Goal: Find specific page/section: Find specific page/section

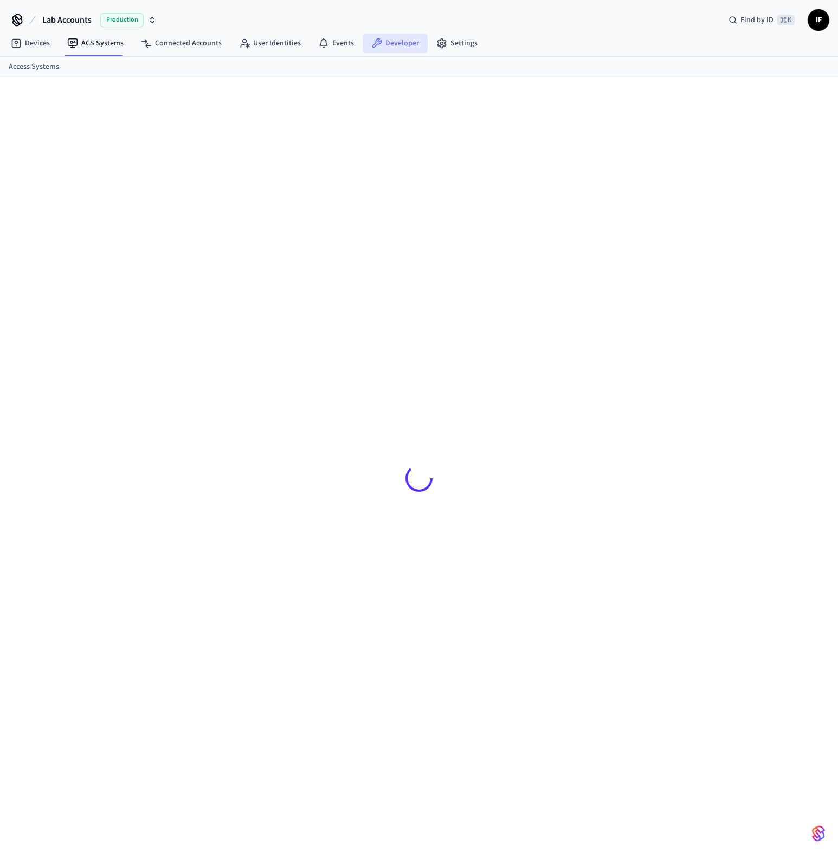
click at [400, 42] on link "Developer" at bounding box center [395, 44] width 65 height 20
click at [396, 47] on link "User Identities" at bounding box center [379, 45] width 79 height 20
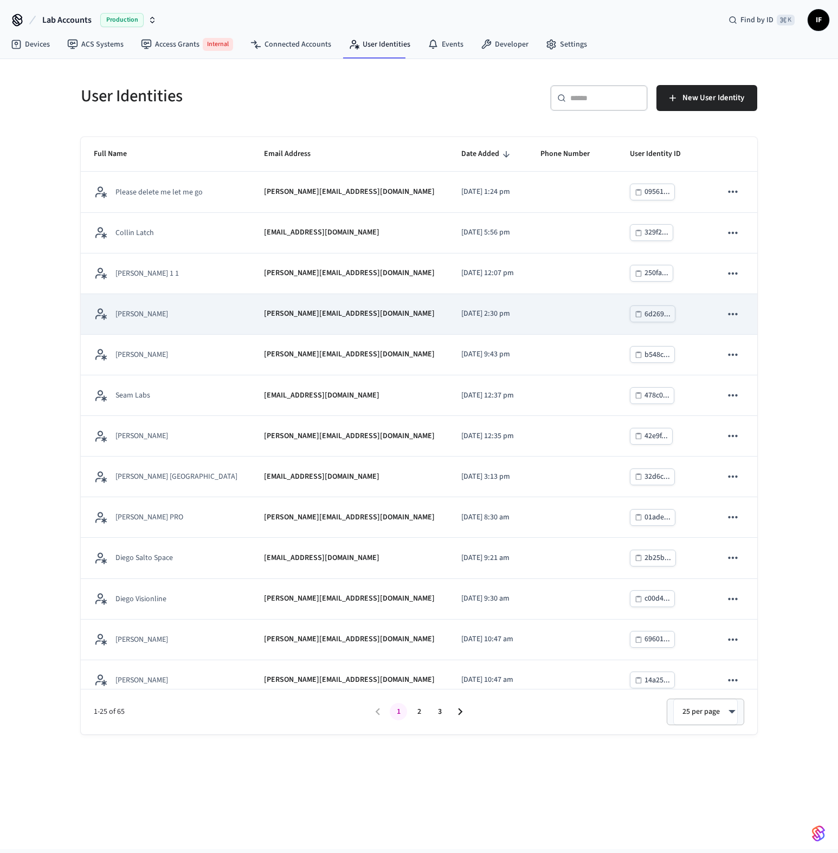
click at [184, 321] on td "[PERSON_NAME]" at bounding box center [166, 314] width 170 height 41
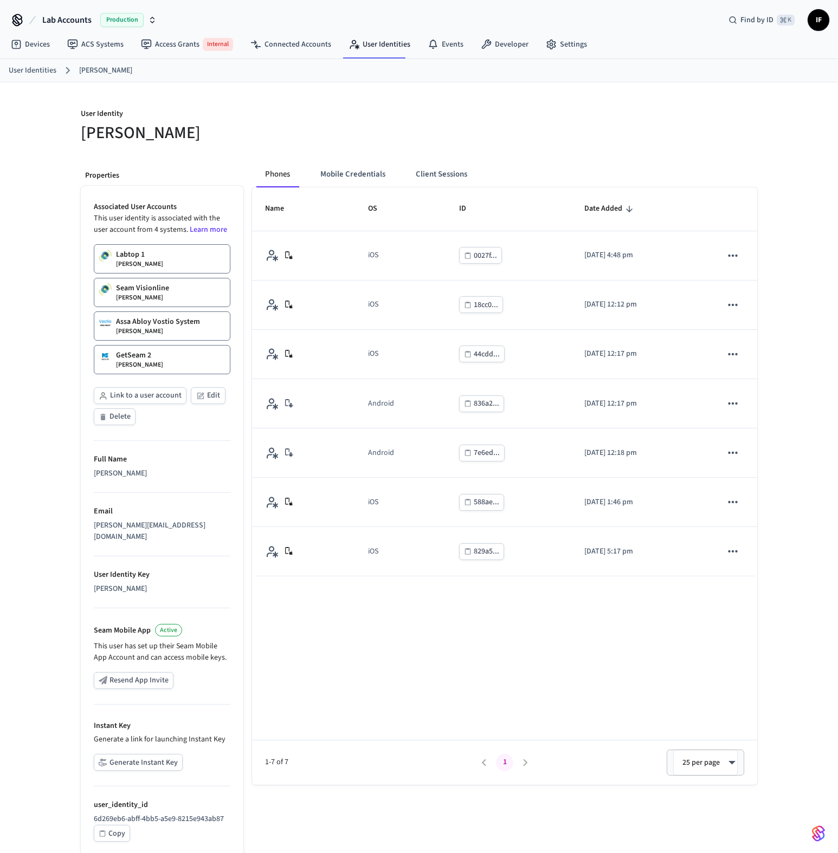
scroll to position [20, 0]
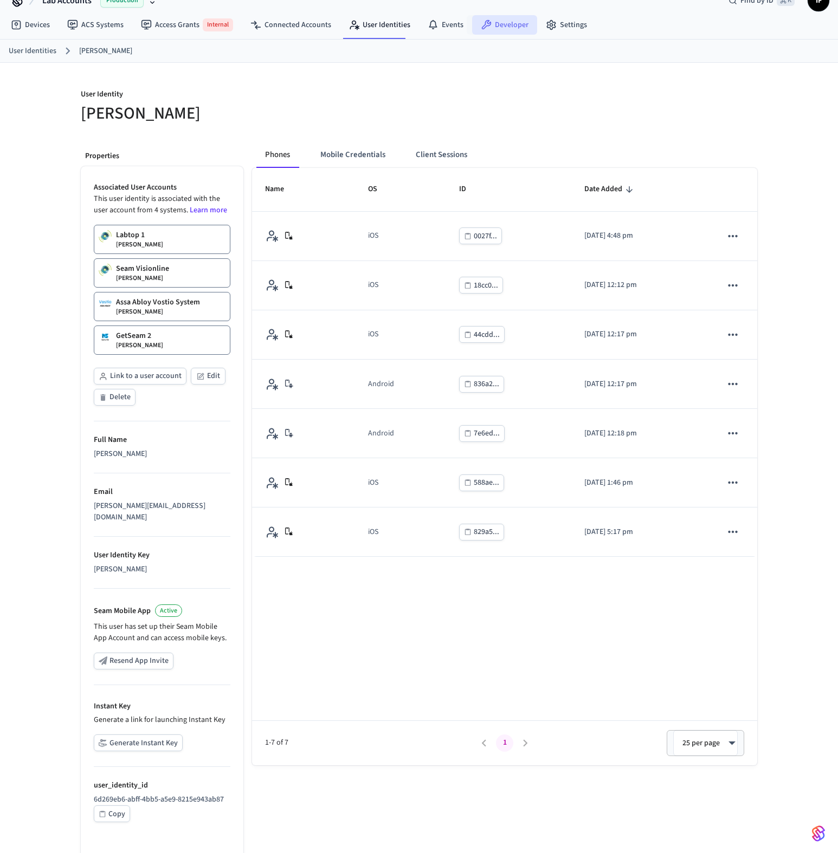
click at [483, 26] on icon at bounding box center [486, 25] width 11 height 11
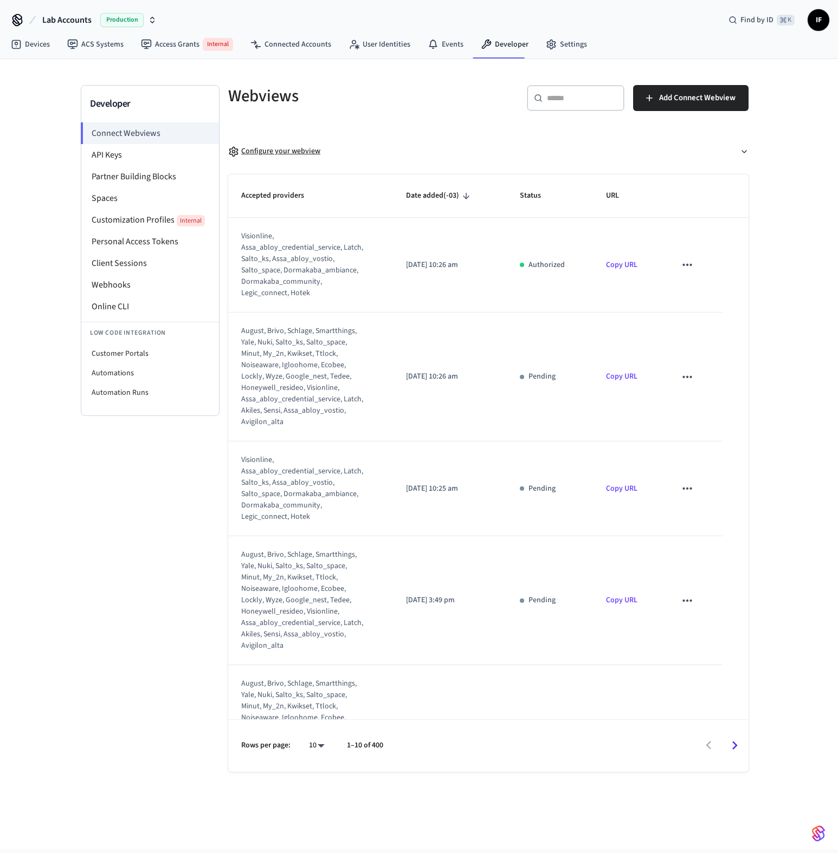
click at [280, 152] on div "Configure your webview" at bounding box center [274, 151] width 92 height 11
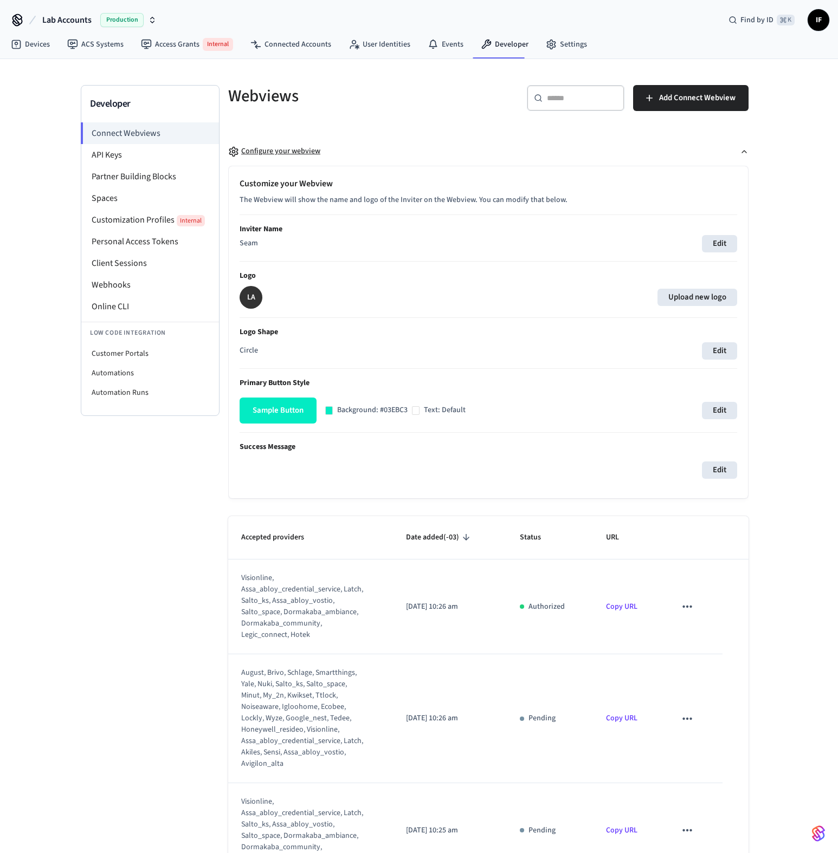
click at [280, 151] on div "Configure your webview" at bounding box center [274, 151] width 92 height 11
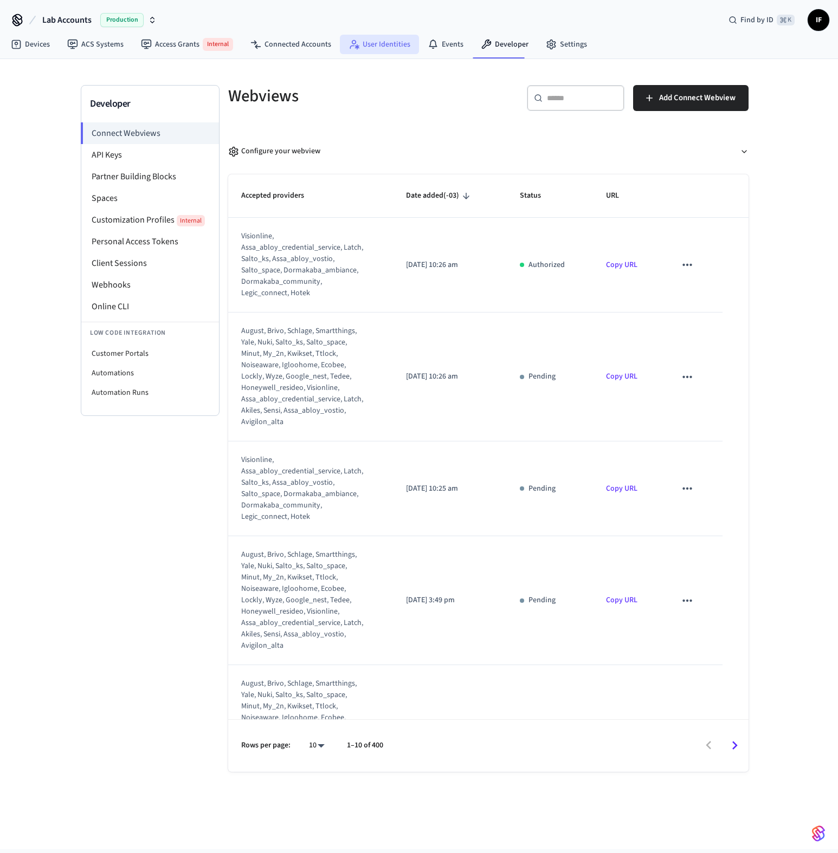
click at [403, 45] on link "User Identities" at bounding box center [379, 45] width 79 height 20
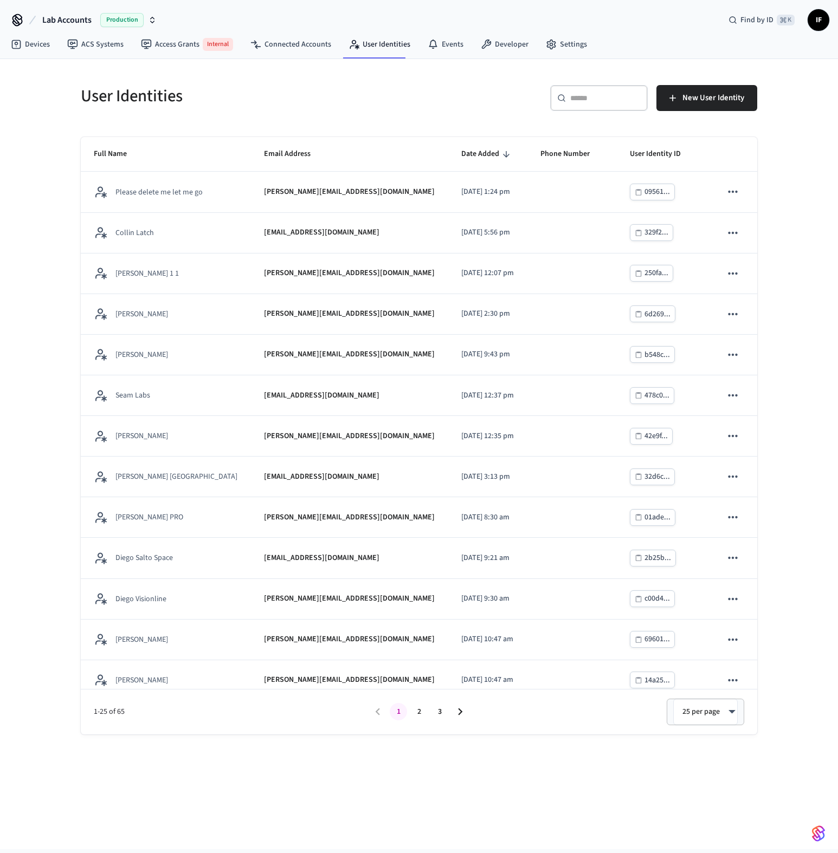
click at [74, 365] on div "User Identities ​ ​ New User Identity Full Name Email Address Date Added Phone …" at bounding box center [419, 397] width 694 height 676
